Goal: Task Accomplishment & Management: Manage account settings

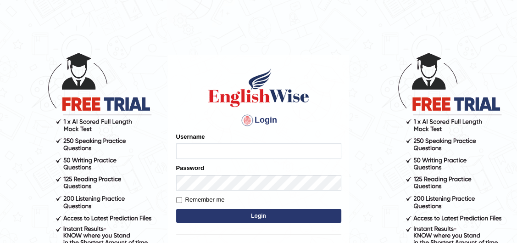
type input "pravapoudel"
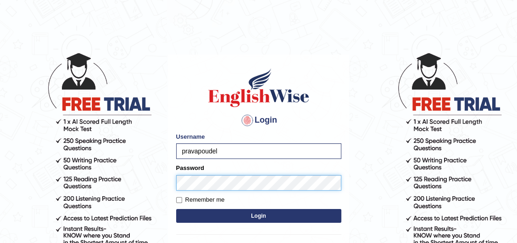
click at [176, 209] on button "Login" at bounding box center [258, 216] width 165 height 14
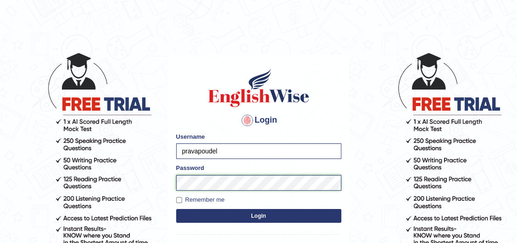
click at [176, 209] on button "Login" at bounding box center [258, 216] width 165 height 14
